Goal: Information Seeking & Learning: Learn about a topic

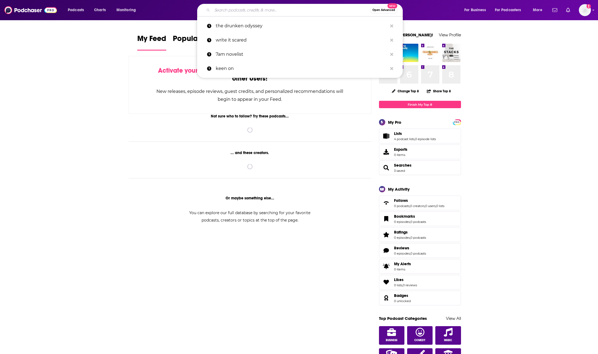
click at [304, 8] on input "Search podcasts, credits, & more..." at bounding box center [291, 10] width 158 height 9
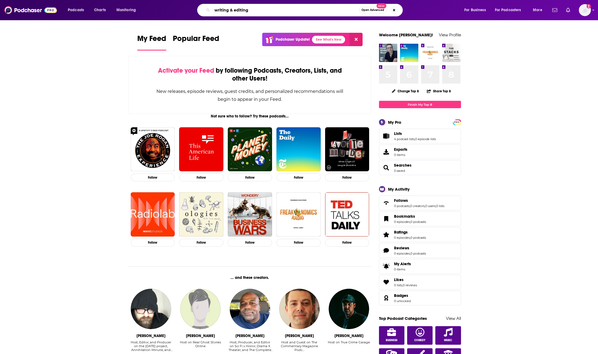
type input "writing & editing"
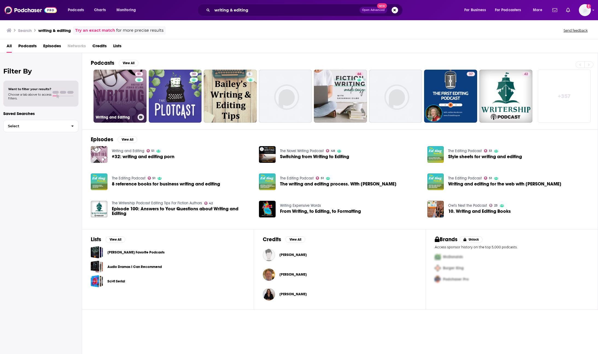
click at [123, 95] on link "51 Writing and Editing" at bounding box center [120, 96] width 53 height 53
